Goal: Find specific page/section: Find specific page/section

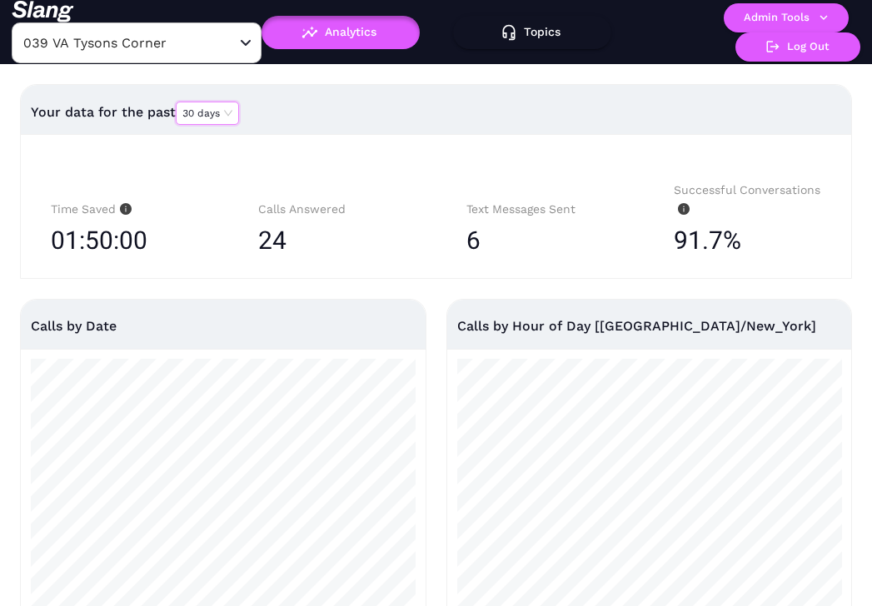
scroll to position [27, 0]
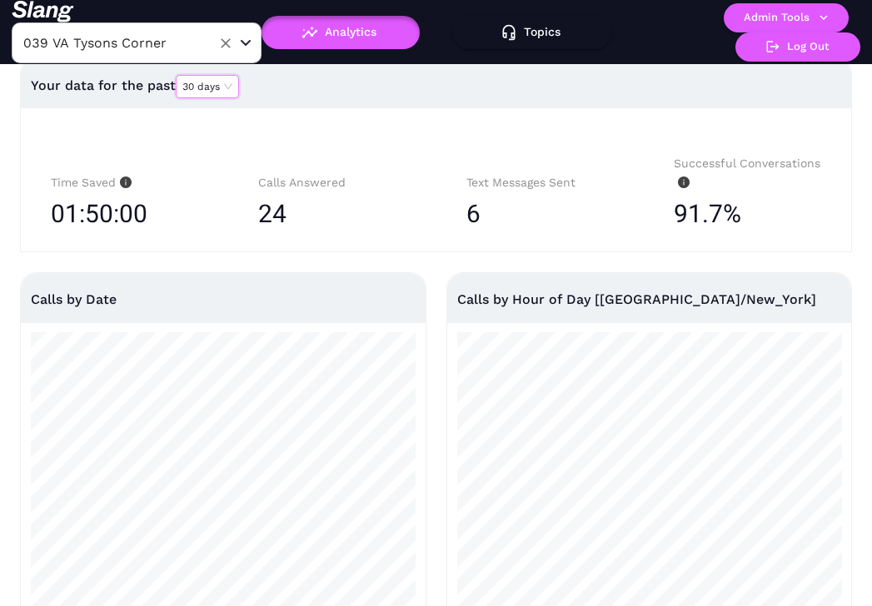
click at [257, 36] on div "039 VA Tysons Corner ​" at bounding box center [137, 42] width 250 height 41
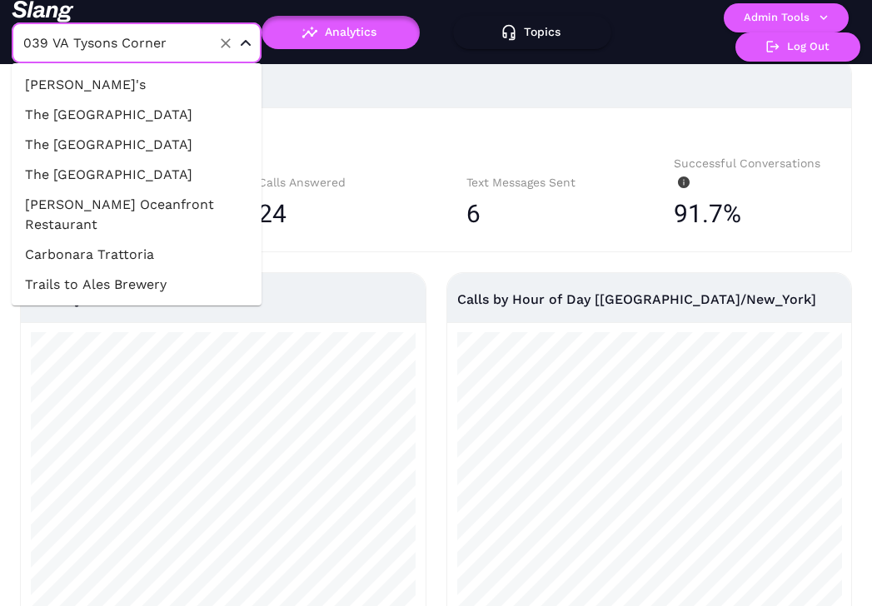
scroll to position [44396, 0]
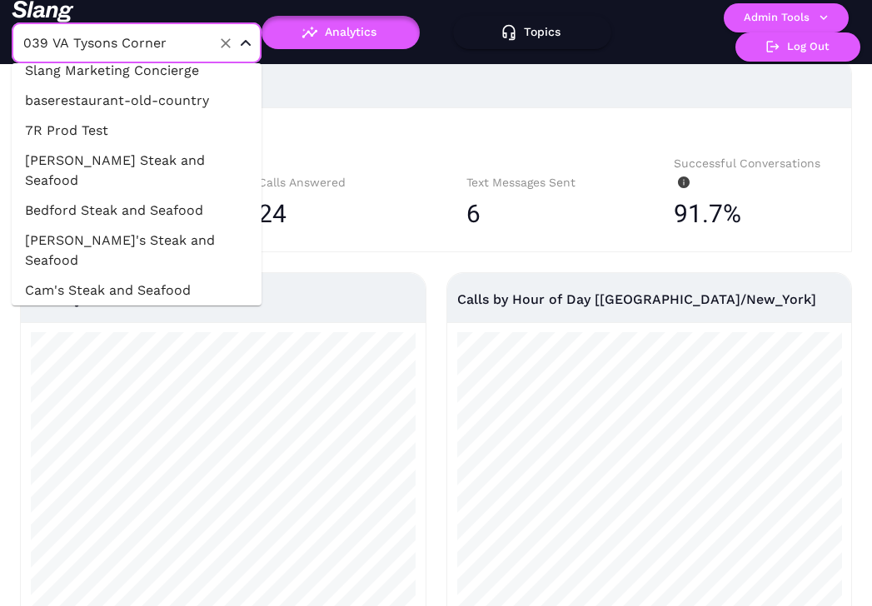
click at [246, 41] on icon "Close" at bounding box center [246, 43] width 8 height 4
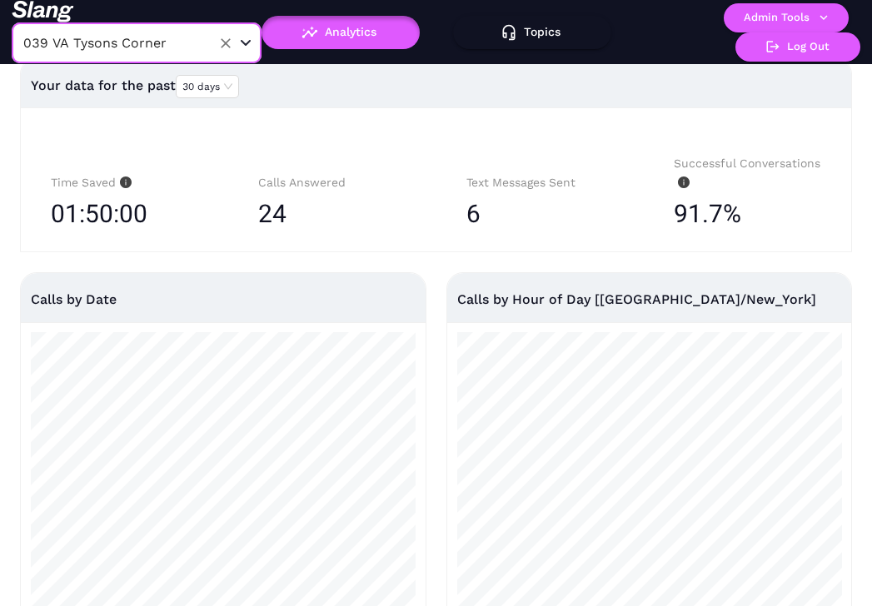
click at [246, 40] on icon "Open" at bounding box center [246, 43] width 10 height 6
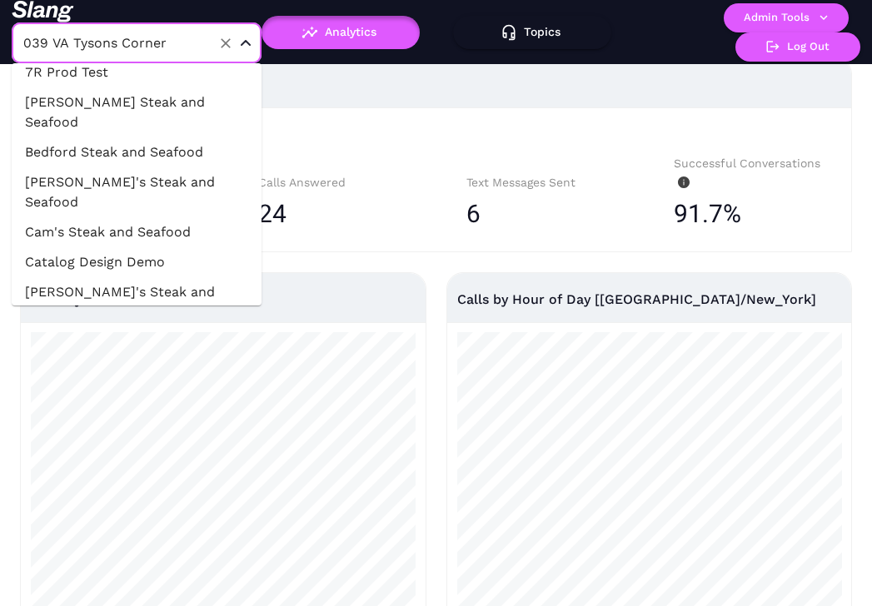
scroll to position [44456, 0]
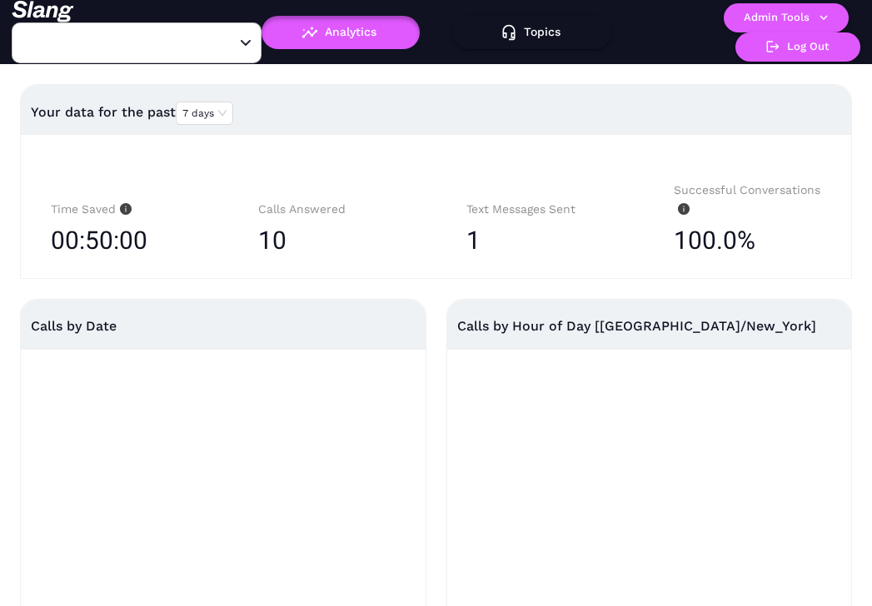
type input "040 [GEOGRAPHIC_DATA] [GEOGRAPHIC_DATA]"
click at [217, 107] on span "7 days" at bounding box center [204, 113] width 44 height 22
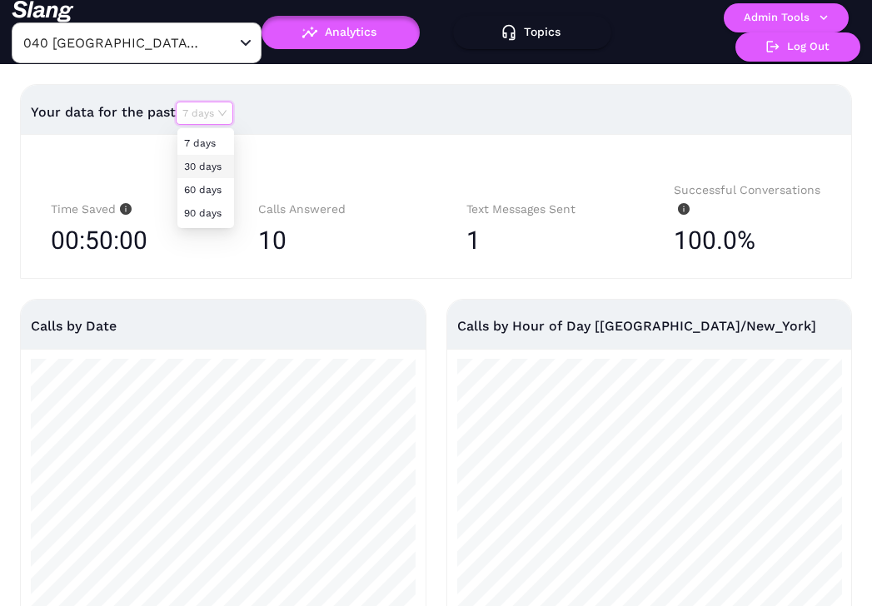
click at [215, 168] on div "30 days" at bounding box center [205, 166] width 43 height 15
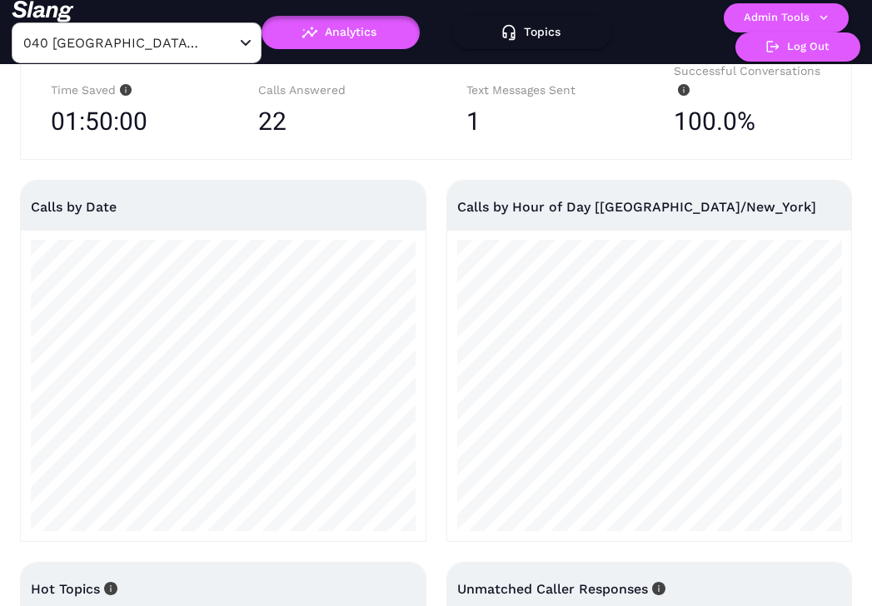
scroll to position [118, 0]
